Goal: Task Accomplishment & Management: Manage account settings

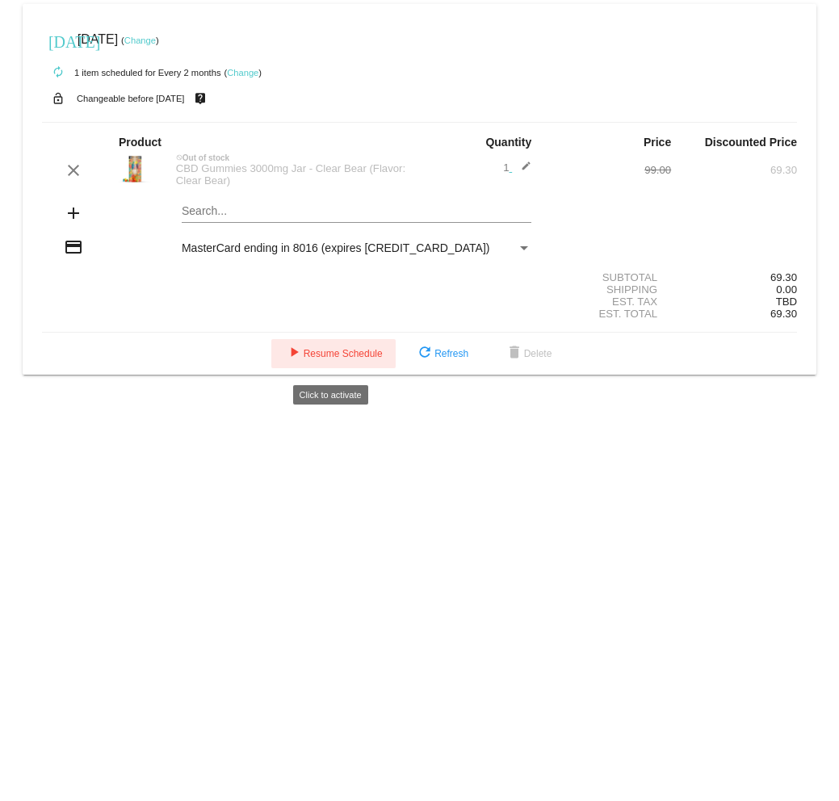
click at [339, 355] on span "play_arrow Resume Schedule" at bounding box center [333, 353] width 98 height 11
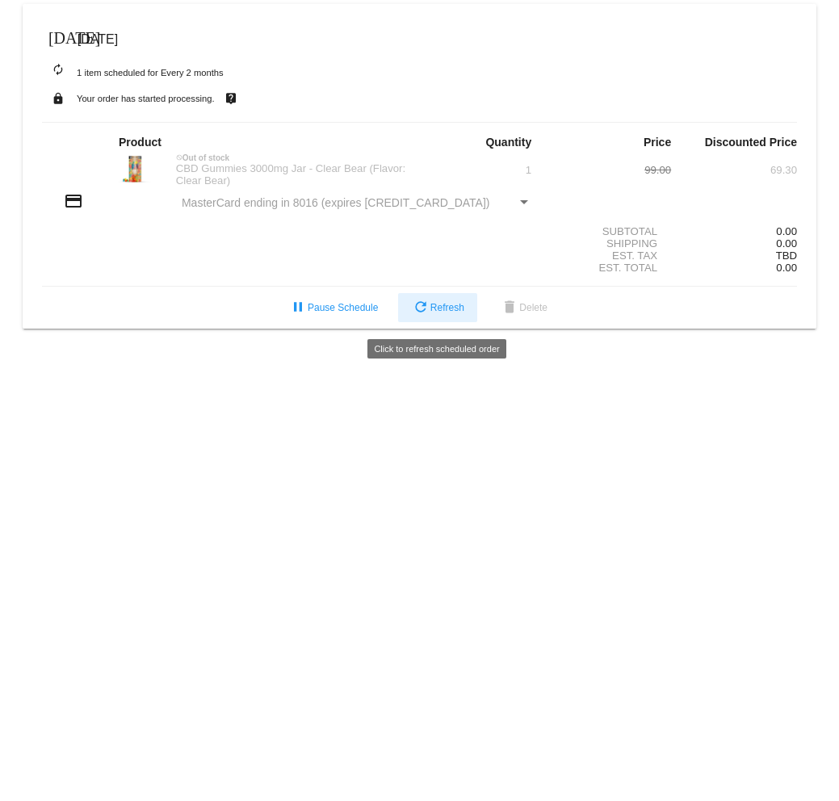
click at [441, 308] on span "refresh Refresh" at bounding box center [437, 307] width 53 height 11
click at [118, 40] on span "[DATE]" at bounding box center [97, 39] width 40 height 14
click at [56, 38] on mat-icon "[DATE]" at bounding box center [57, 36] width 19 height 19
click at [59, 32] on mat-icon "[DATE]" at bounding box center [57, 36] width 19 height 19
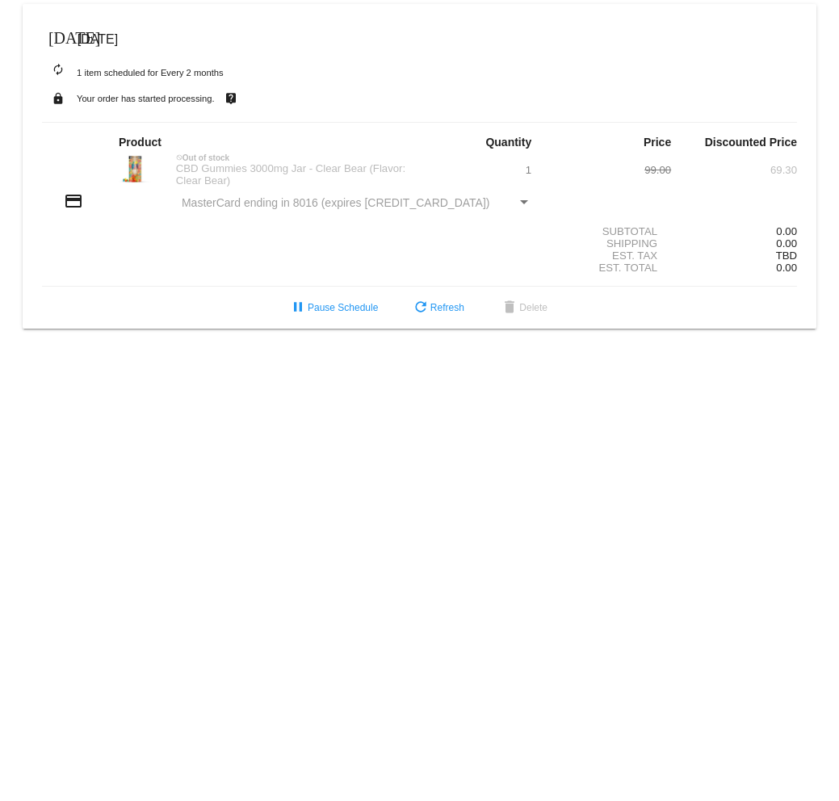
click at [117, 42] on span "[DATE]" at bounding box center [97, 39] width 40 height 14
click at [60, 71] on mat-icon "autorenew" at bounding box center [57, 70] width 19 height 19
click at [58, 98] on mat-icon "lock" at bounding box center [57, 98] width 19 height 21
click at [55, 40] on mat-icon "[DATE]" at bounding box center [57, 36] width 19 height 19
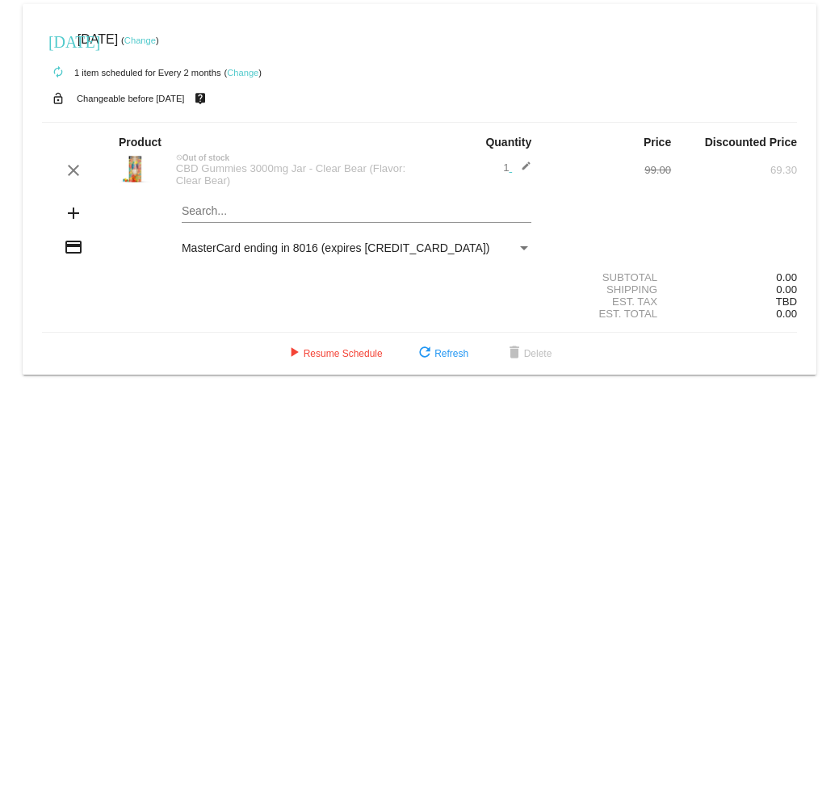
click at [162, 47] on div "[DATE] [DATE] ( Change )" at bounding box center [419, 39] width 755 height 32
click at [156, 37] on link "Change" at bounding box center [139, 41] width 31 height 10
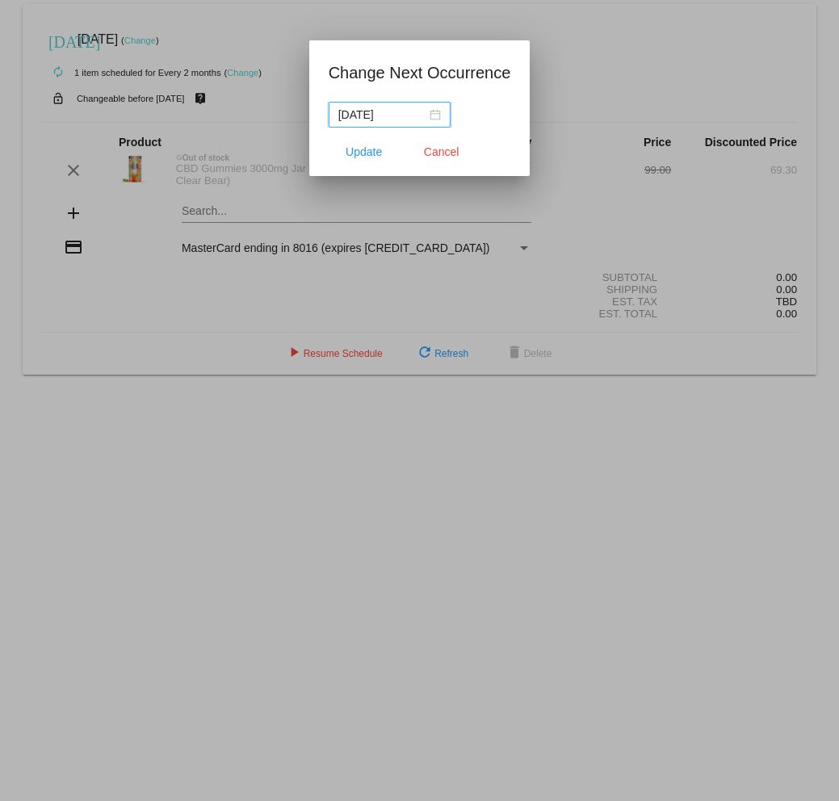
click at [423, 117] on div "[DATE]" at bounding box center [389, 115] width 102 height 18
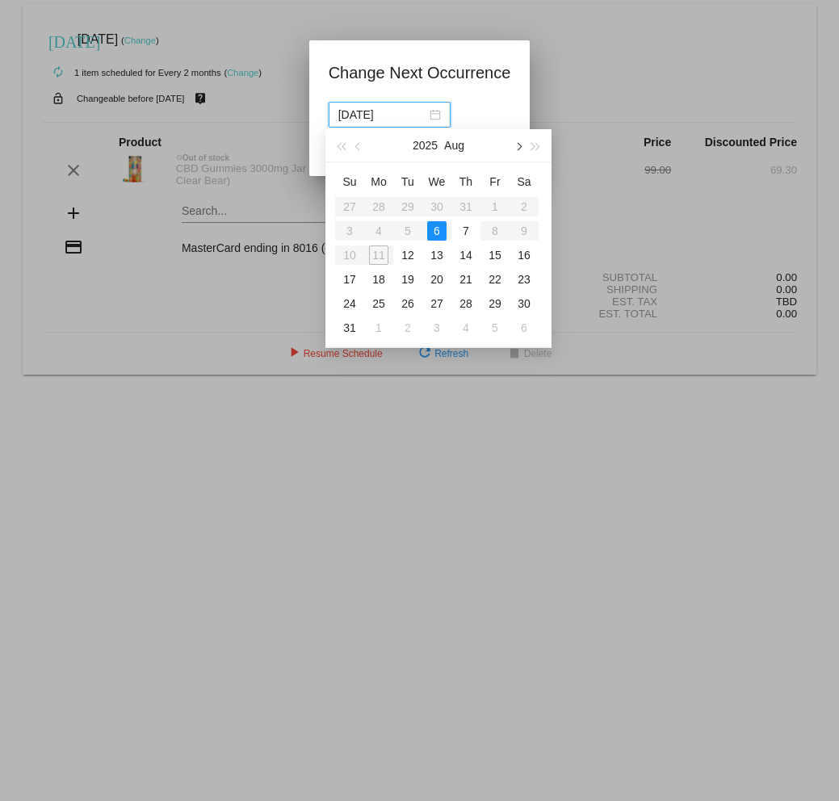
click at [512, 149] on button "button" at bounding box center [517, 145] width 18 height 32
click at [378, 228] on div "8" at bounding box center [378, 230] width 19 height 19
type input "[DATE]"
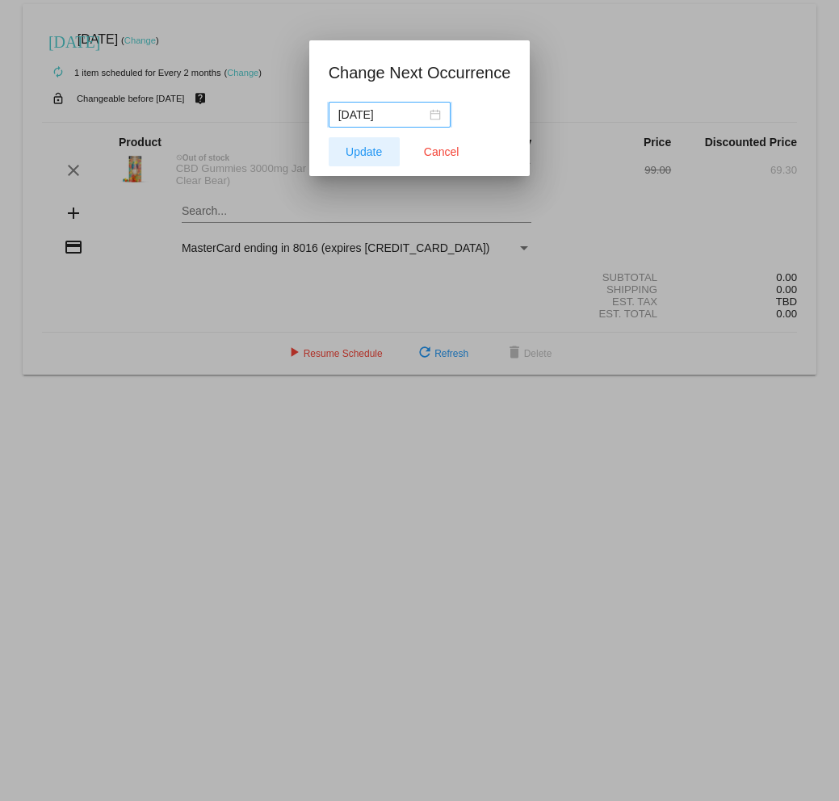
click at [363, 147] on span "Update" at bounding box center [363, 151] width 36 height 13
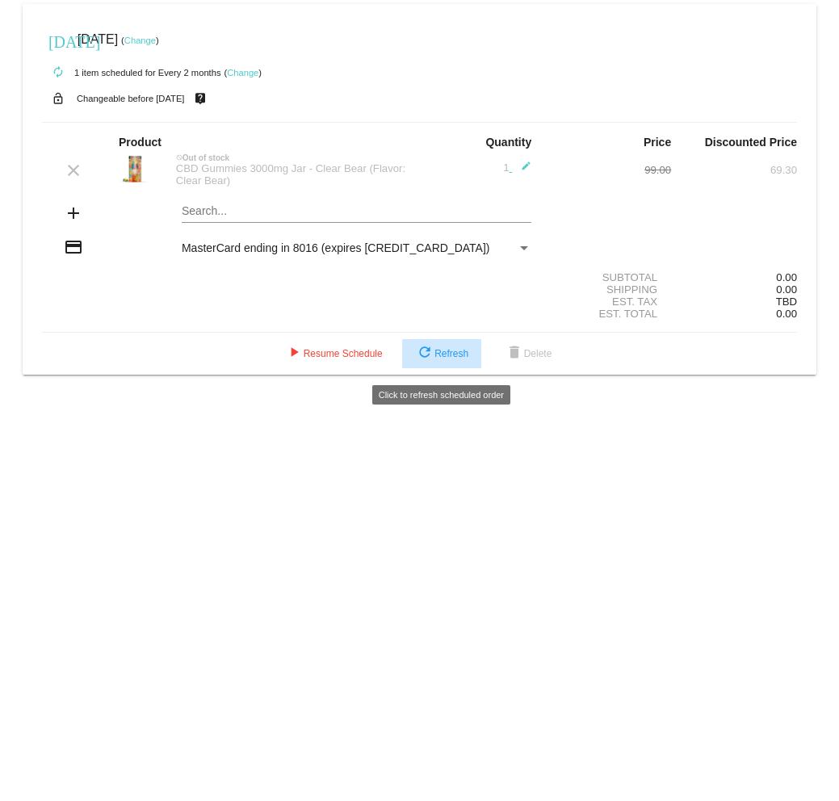
click at [422, 362] on mat-icon "refresh" at bounding box center [424, 353] width 19 height 19
click at [445, 365] on button "refresh Refresh" at bounding box center [441, 353] width 79 height 29
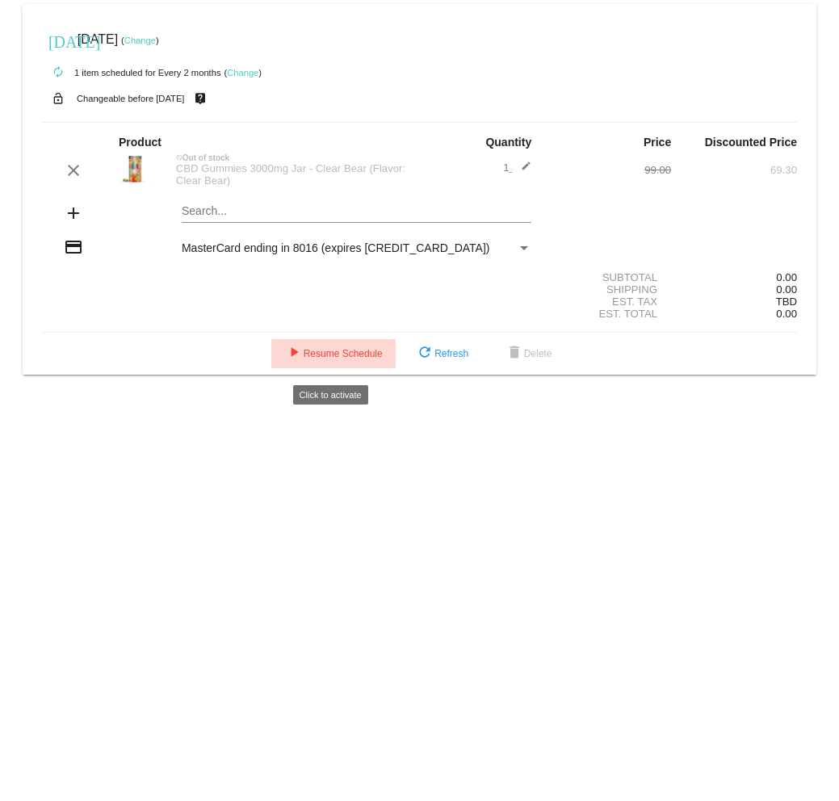
click at [369, 366] on button "play_arrow Resume Schedule" at bounding box center [333, 353] width 124 height 29
